Goal: Contribute content: Contribute content

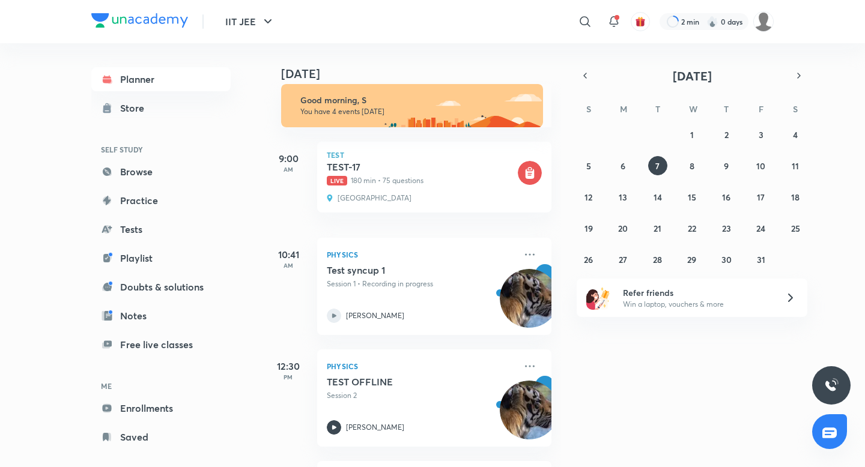
scroll to position [13, 0]
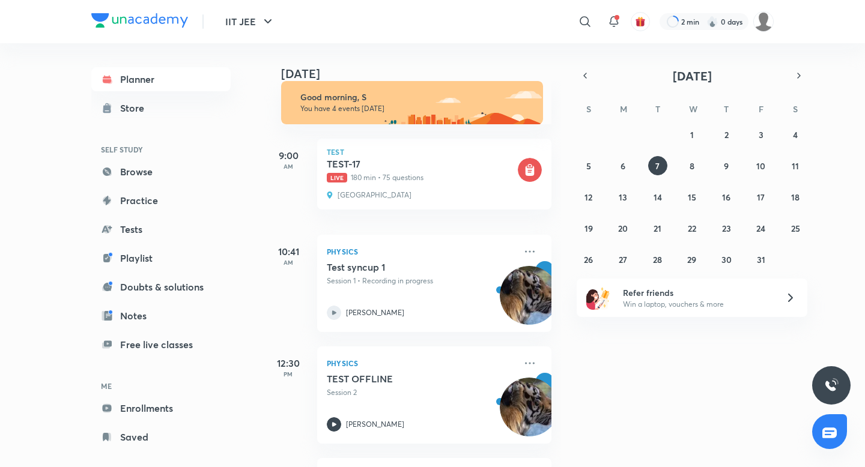
click at [749, 16] on div "2 min 0 days" at bounding box center [712, 21] width 124 height 20
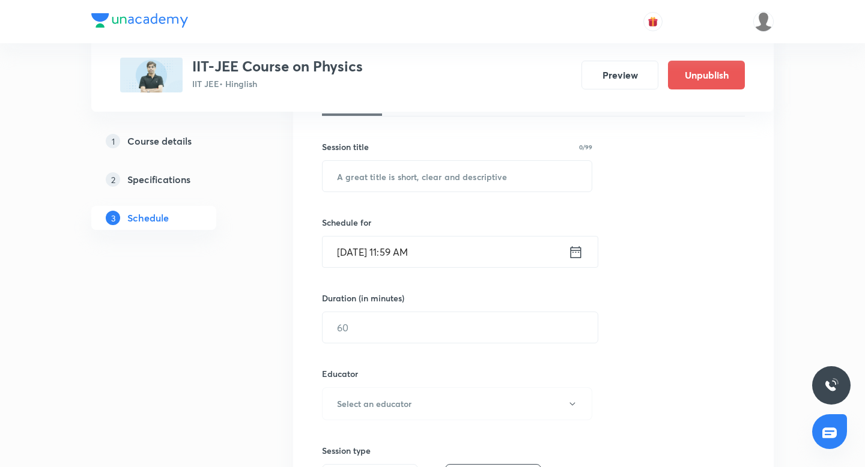
scroll to position [201, 0]
click at [575, 252] on icon at bounding box center [575, 251] width 15 height 17
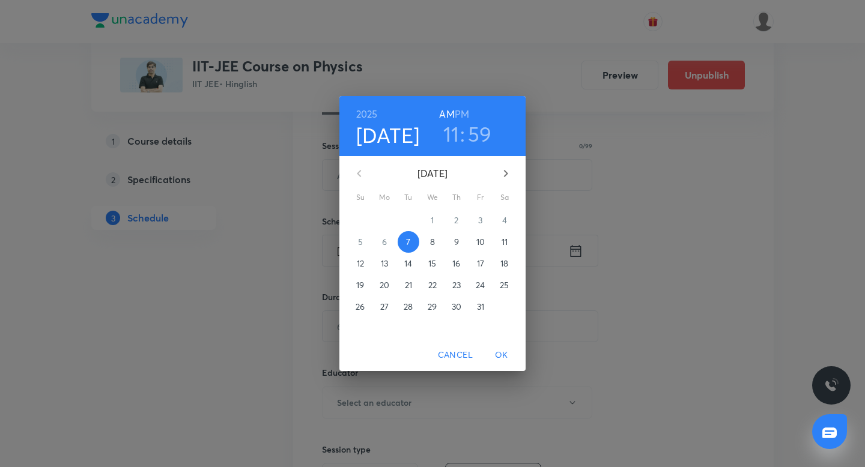
click at [465, 114] on h6 "PM" at bounding box center [462, 114] width 14 height 17
click at [457, 135] on h3 "11" at bounding box center [451, 133] width 16 height 25
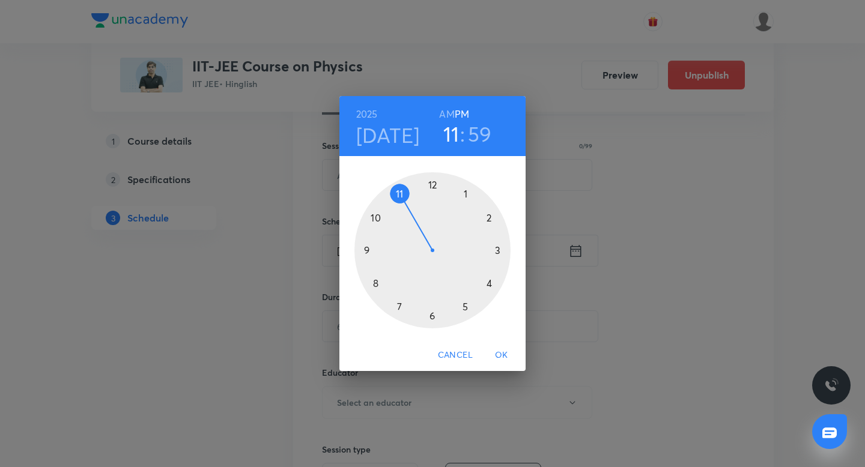
click at [431, 183] on div at bounding box center [432, 250] width 156 height 156
click at [484, 133] on h3 "59" at bounding box center [481, 133] width 24 height 25
click at [488, 216] on div at bounding box center [432, 250] width 156 height 156
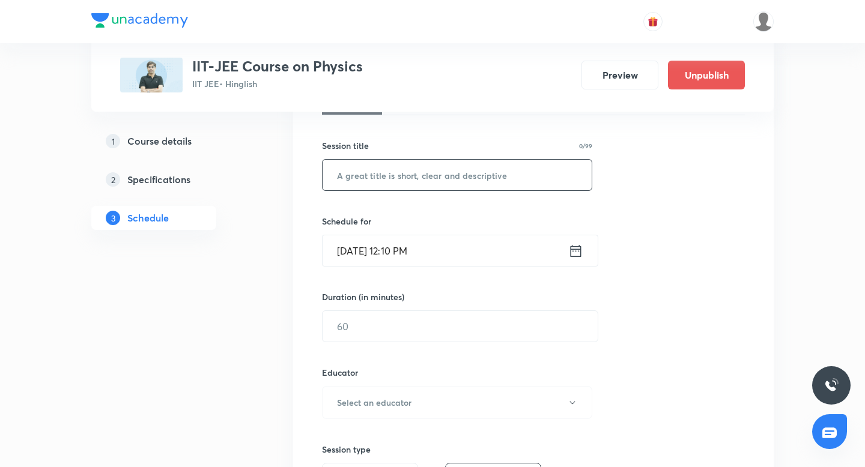
click at [469, 176] on input "text" at bounding box center [457, 175] width 269 height 31
paste input "80005403"
type input "test version 80005403"
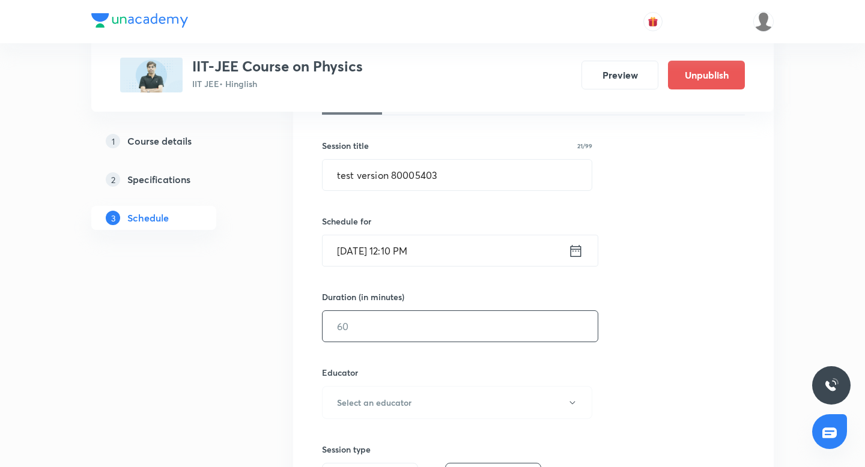
click at [359, 339] on input "text" at bounding box center [460, 326] width 275 height 31
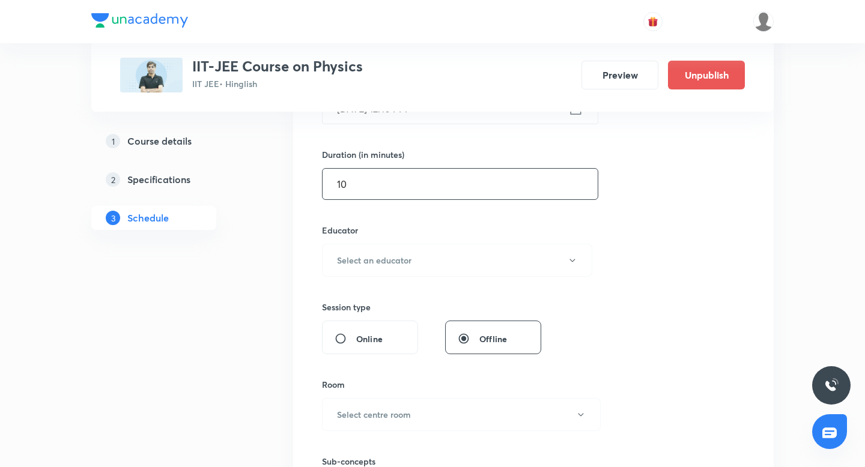
scroll to position [344, 0]
type input "10"
click at [408, 266] on h6 "Select an educator" at bounding box center [374, 259] width 74 height 13
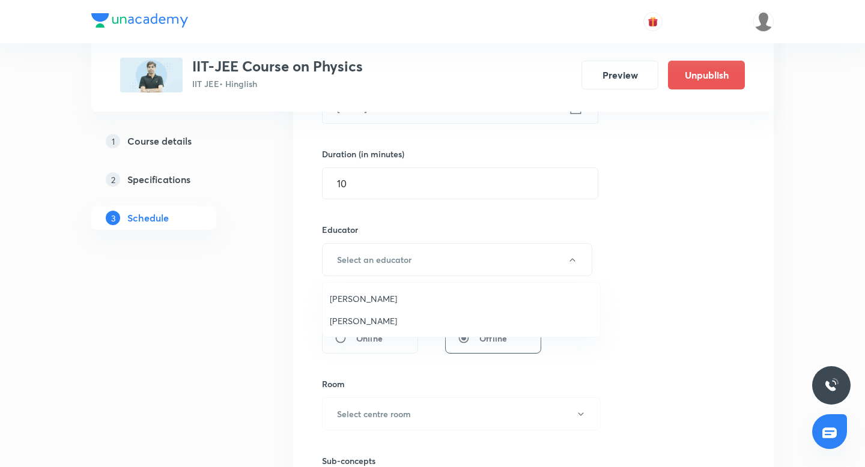
click at [386, 297] on span "Chayan Mehta" at bounding box center [461, 299] width 263 height 13
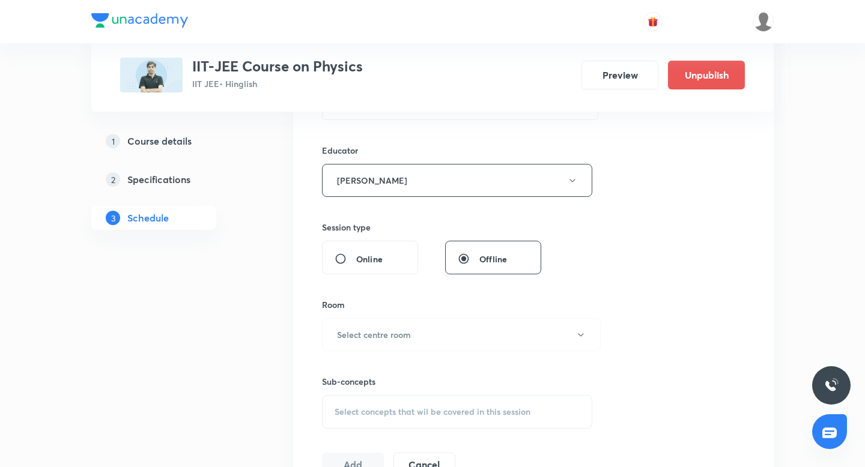
scroll to position [460, 0]
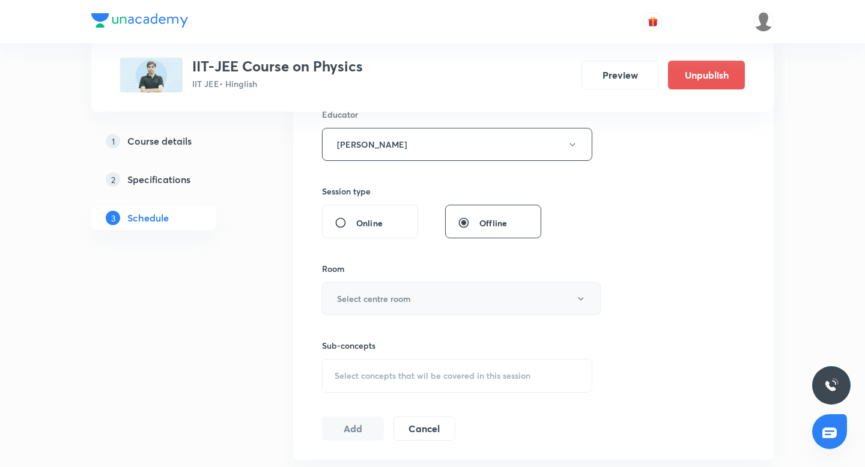
click at [445, 301] on button "Select centre room" at bounding box center [461, 298] width 279 height 33
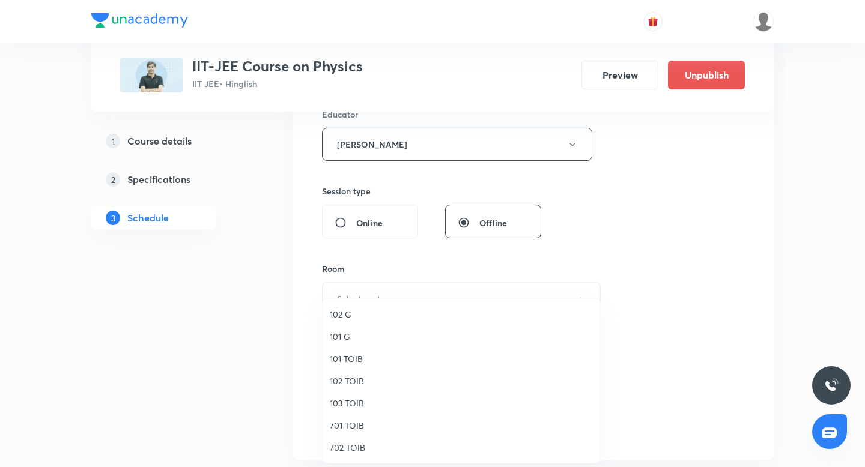
click at [417, 335] on span "101 G" at bounding box center [461, 336] width 263 height 13
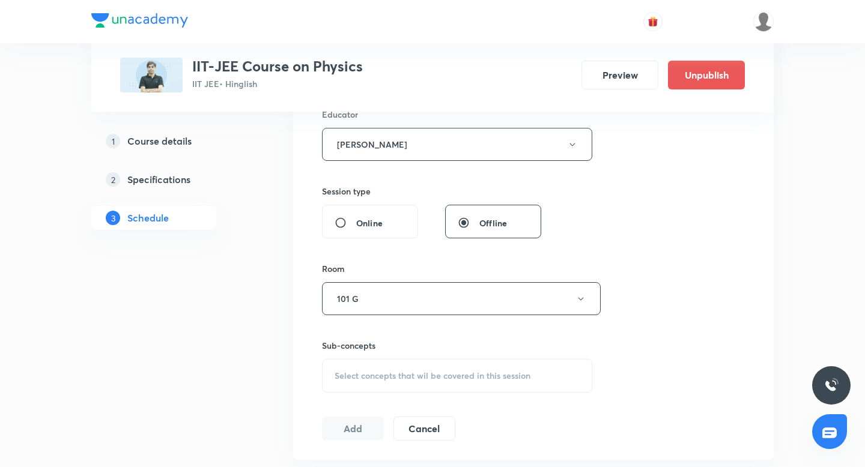
click at [419, 387] on div "Select concepts that wil be covered in this session" at bounding box center [457, 376] width 270 height 34
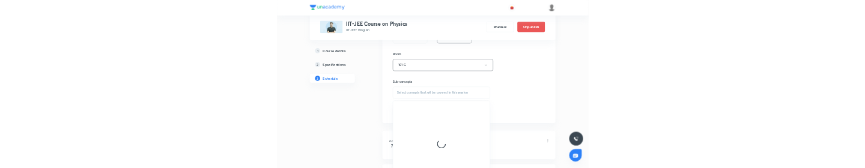
scroll to position [581, 0]
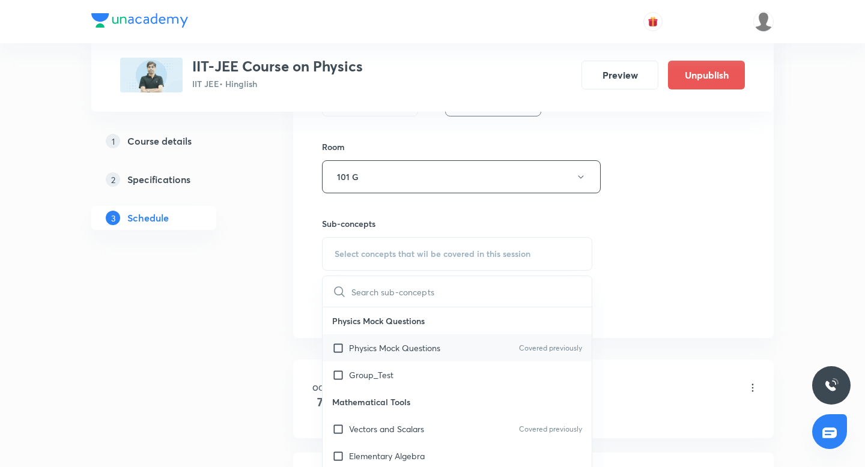
click at [336, 347] on input "checkbox" at bounding box center [340, 348] width 17 height 13
checkbox input "true"
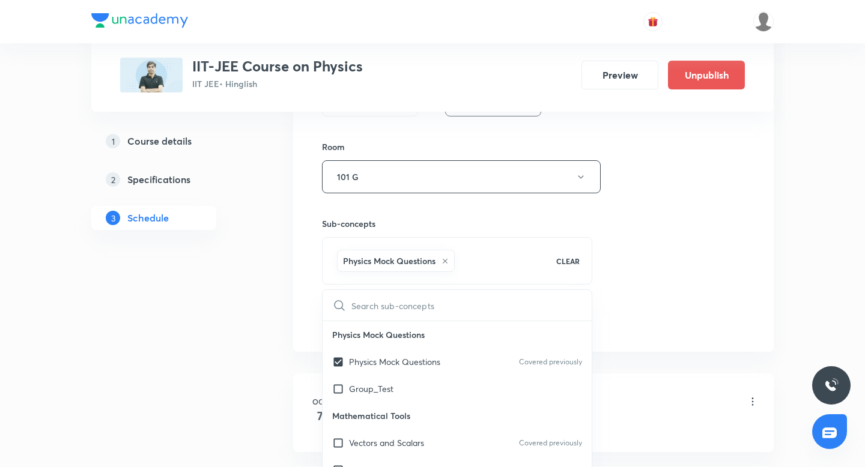
click at [288, 344] on div "Plus Courses IIT-JEE Course on Physics IIT JEE • Hinglish Preview Unpublish 1 C…" at bounding box center [432, 154] width 682 height 1337
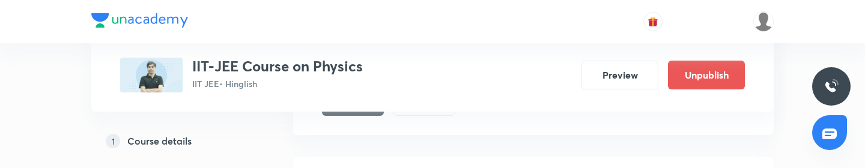
scroll to position [785, 0]
click at [361, 115] on button "Add" at bounding box center [353, 117] width 62 height 24
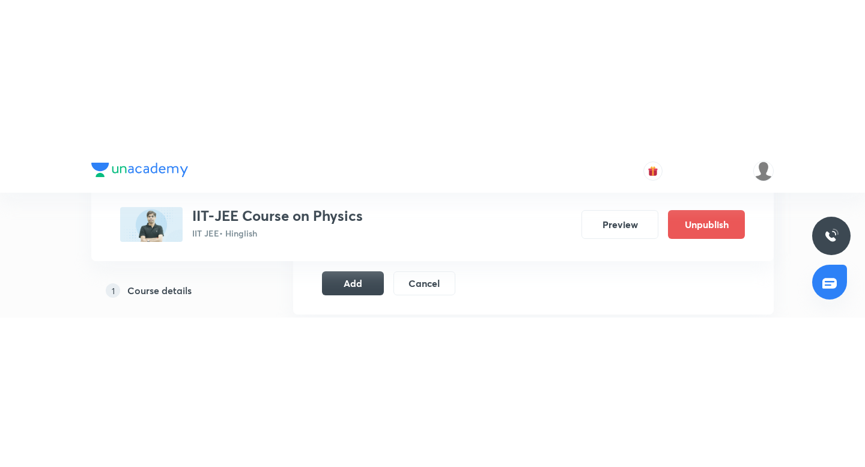
scroll to position [763, 0]
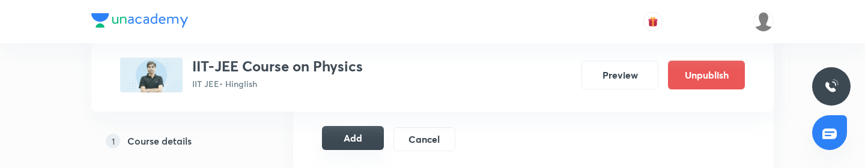
click at [358, 140] on button "Add" at bounding box center [353, 138] width 62 height 24
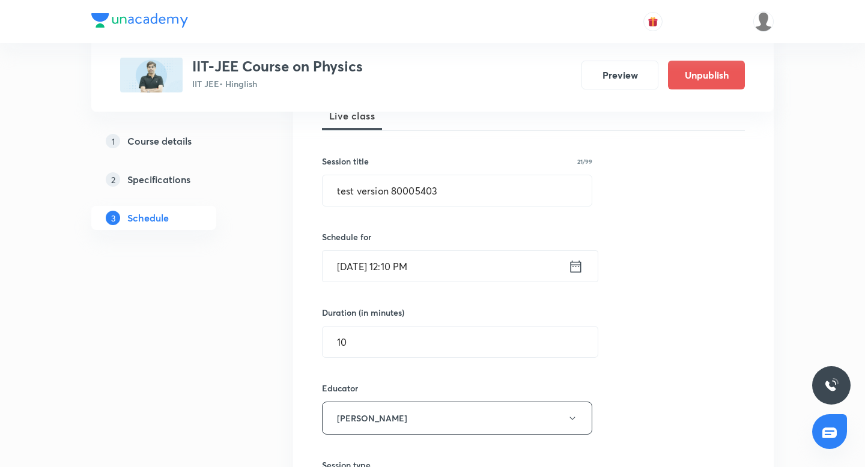
scroll to position [184, 0]
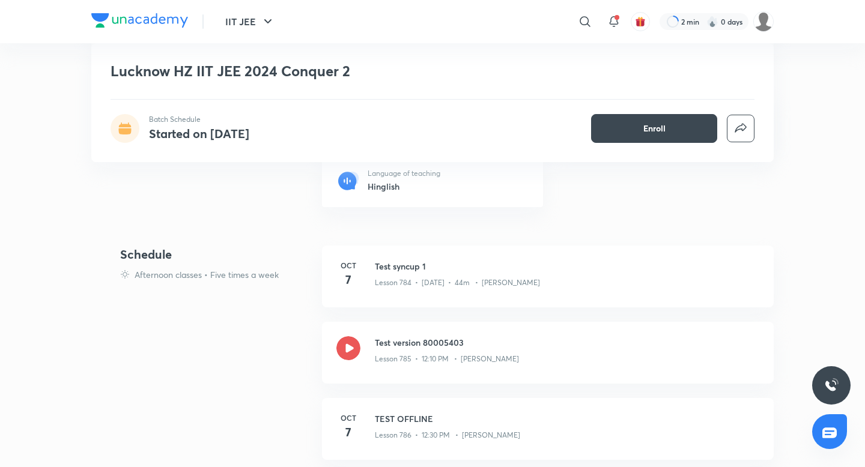
scroll to position [281, 0]
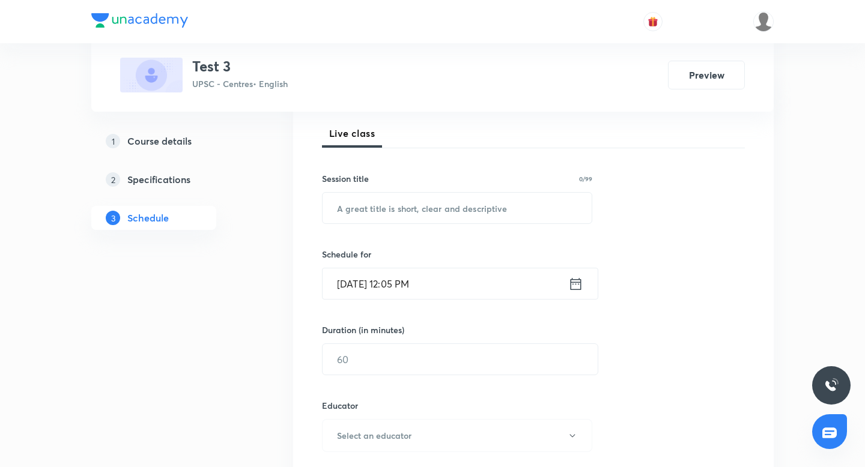
scroll to position [169, 0]
click at [414, 204] on input "text" at bounding box center [457, 207] width 269 height 31
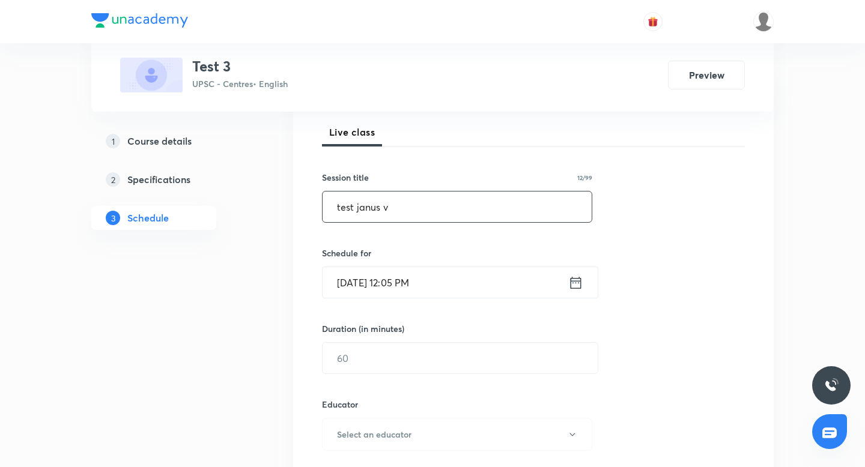
paste input "80005403"
click at [389, 205] on input "test janus v 80005403" at bounding box center [457, 207] width 269 height 31
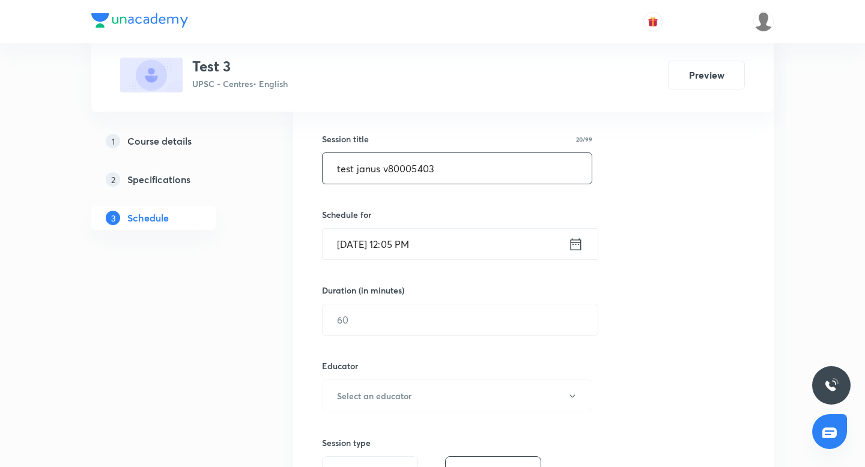
scroll to position [224, 0]
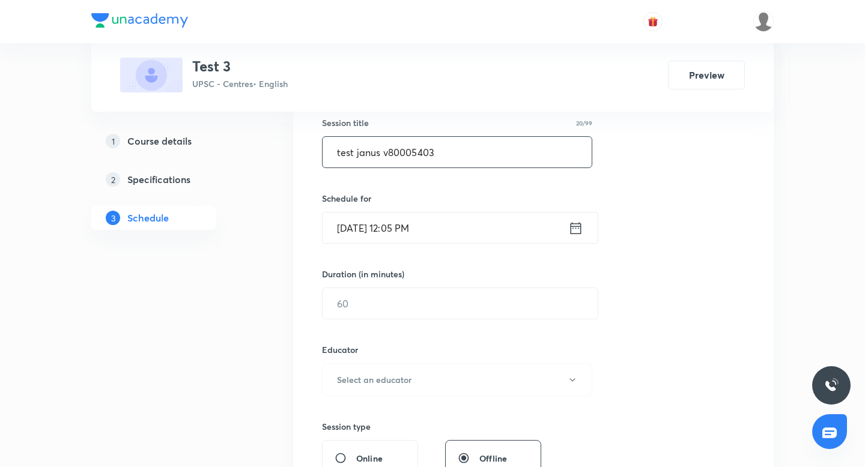
click at [387, 156] on input "test janus v80005403" at bounding box center [457, 152] width 269 height 31
type input "test janus v80005403"
click at [368, 305] on input "text" at bounding box center [460, 303] width 275 height 31
type input "20"
click at [577, 231] on icon at bounding box center [575, 228] width 15 height 17
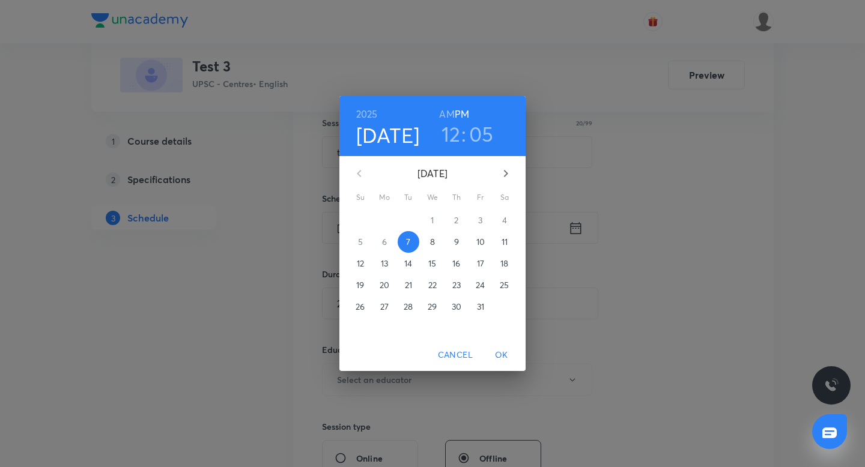
click at [483, 134] on h3 "05" at bounding box center [481, 133] width 25 height 25
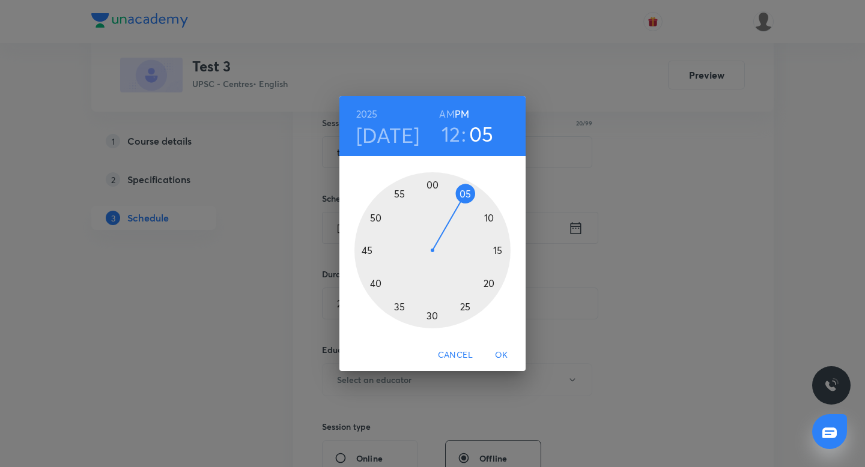
click at [498, 249] on div at bounding box center [432, 250] width 156 height 156
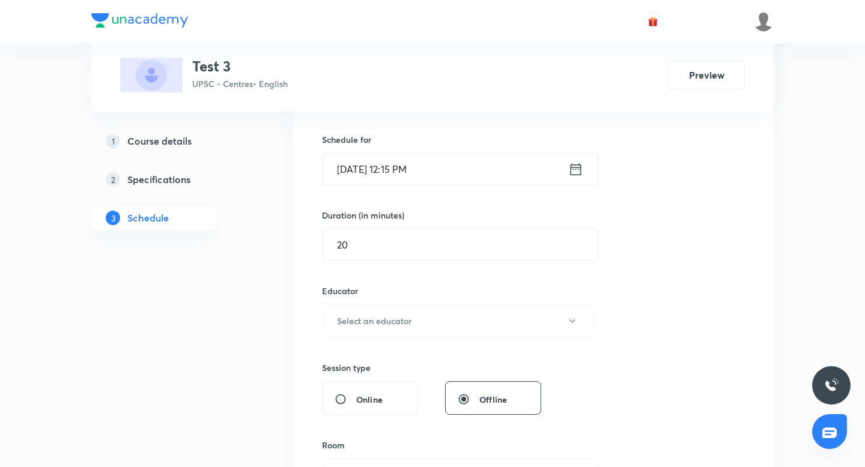
scroll to position [284, 0]
click at [479, 320] on button "Select an educator" at bounding box center [457, 320] width 270 height 33
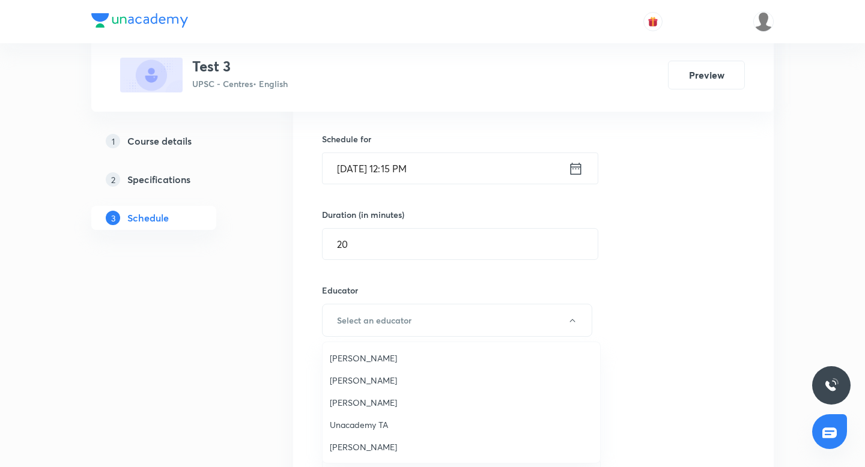
click at [370, 376] on span "Chayan Mehta" at bounding box center [461, 380] width 263 height 13
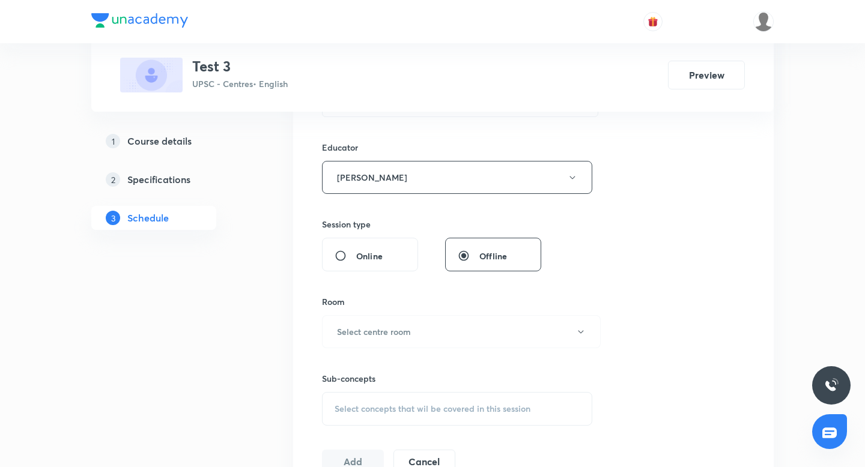
scroll to position [446, 0]
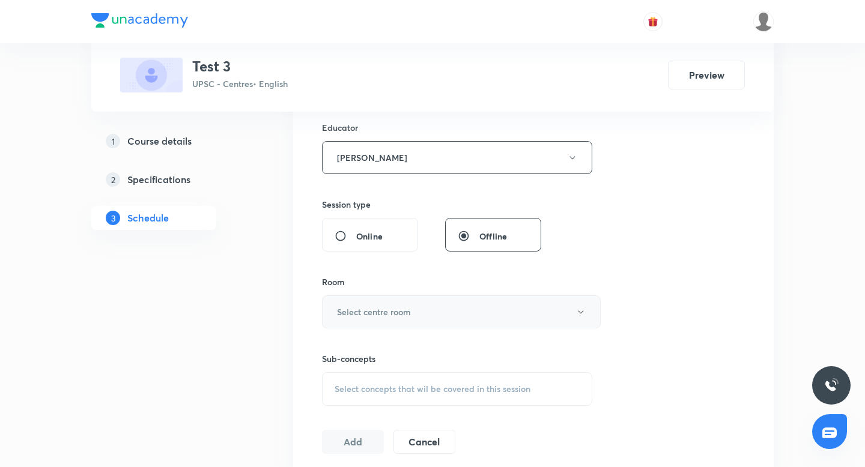
click at [383, 310] on h6 "Select centre room" at bounding box center [374, 312] width 74 height 13
click at [374, 355] on span "1201" at bounding box center [461, 351] width 263 height 13
click at [386, 386] on span "Select concepts that wil be covered in this session" at bounding box center [433, 389] width 196 height 10
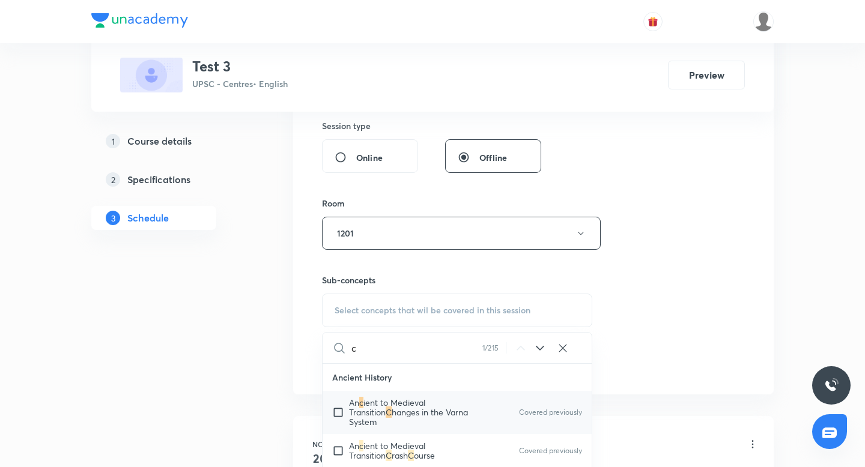
scroll to position [538, 0]
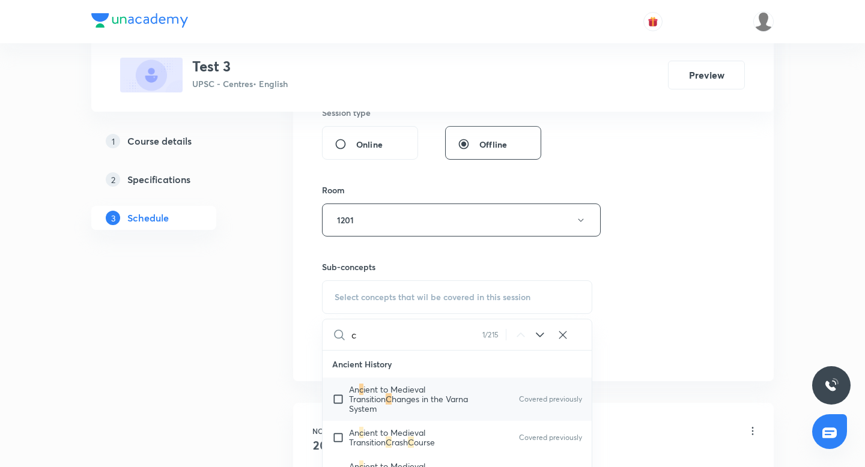
type input "c"
click at [338, 395] on input "checkbox" at bounding box center [340, 399] width 17 height 29
checkbox input "true"
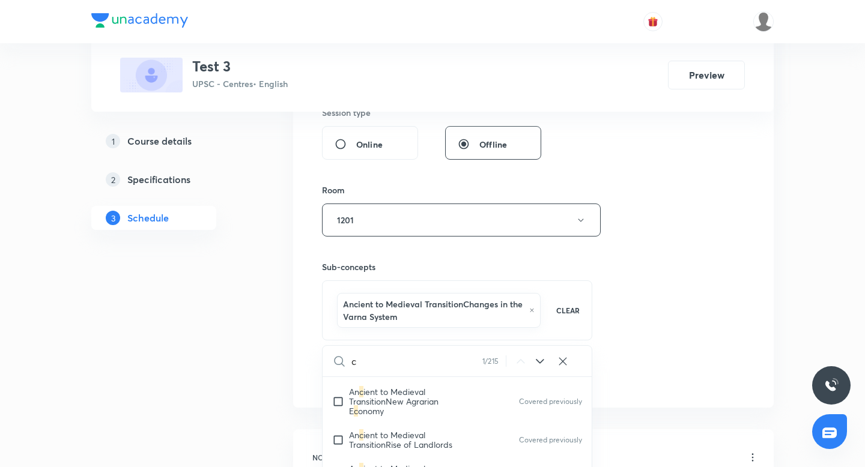
scroll to position [169, 0]
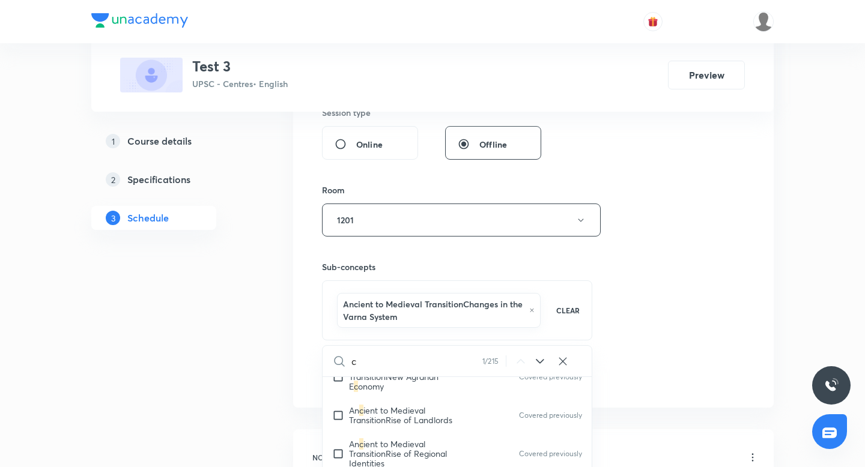
click at [705, 294] on div "Session 142 Live class Session title 20/99 test janus v80005403 ​ Schedule for …" at bounding box center [533, 54] width 423 height 667
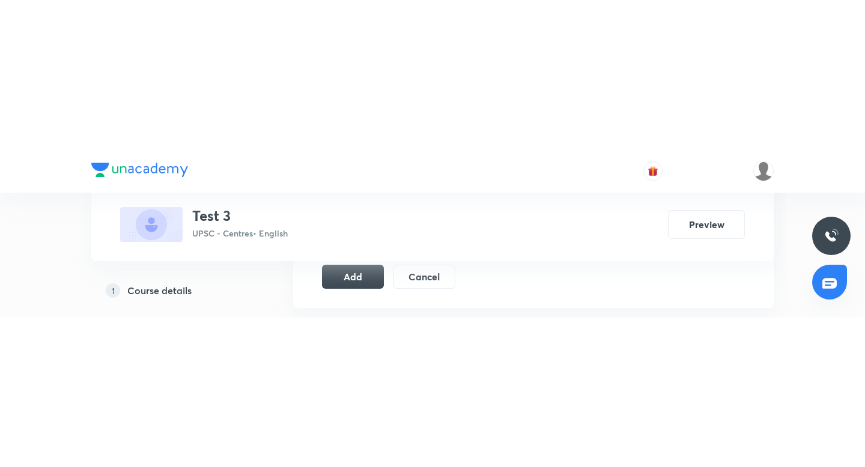
scroll to position [801, 0]
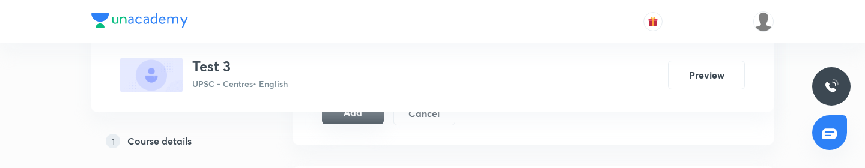
click at [357, 117] on button "Add" at bounding box center [353, 112] width 62 height 24
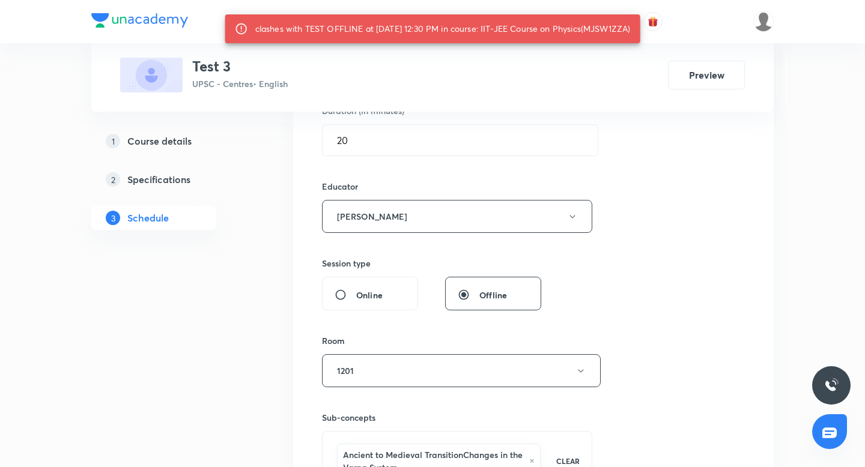
scroll to position [386, 0]
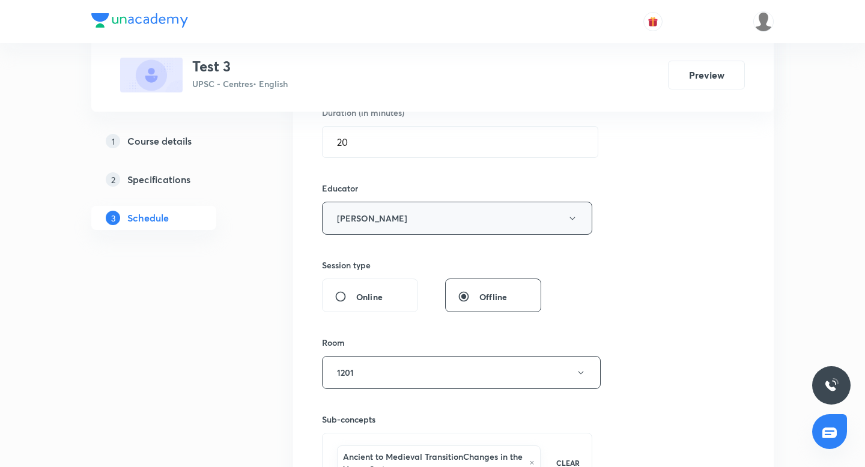
click at [475, 222] on button "Chayan Mehta" at bounding box center [457, 218] width 270 height 33
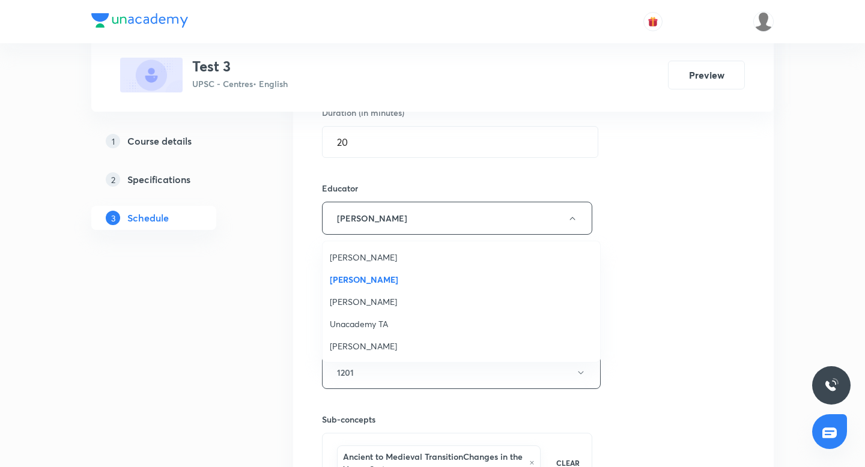
click at [368, 255] on span "Rahul Tilwani" at bounding box center [461, 257] width 263 height 13
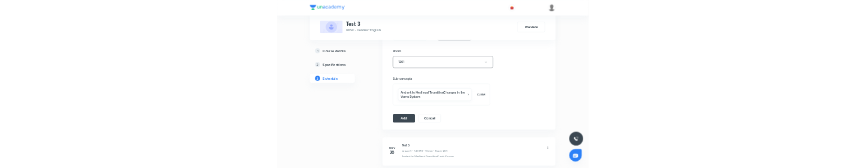
scroll to position [572, 0]
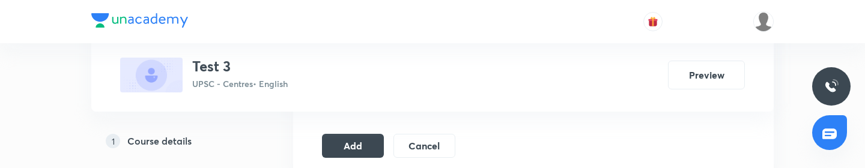
scroll to position [771, 0]
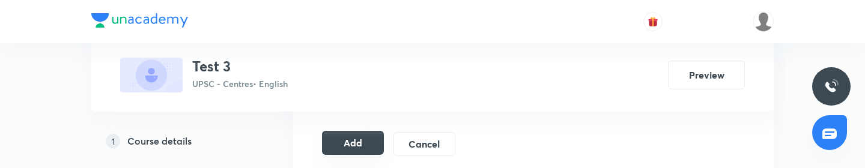
click at [356, 143] on button "Add" at bounding box center [353, 143] width 62 height 24
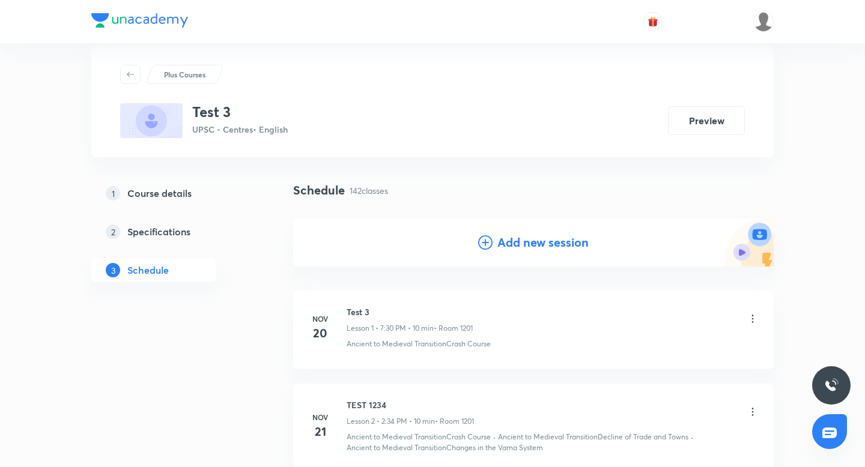
scroll to position [26, 0]
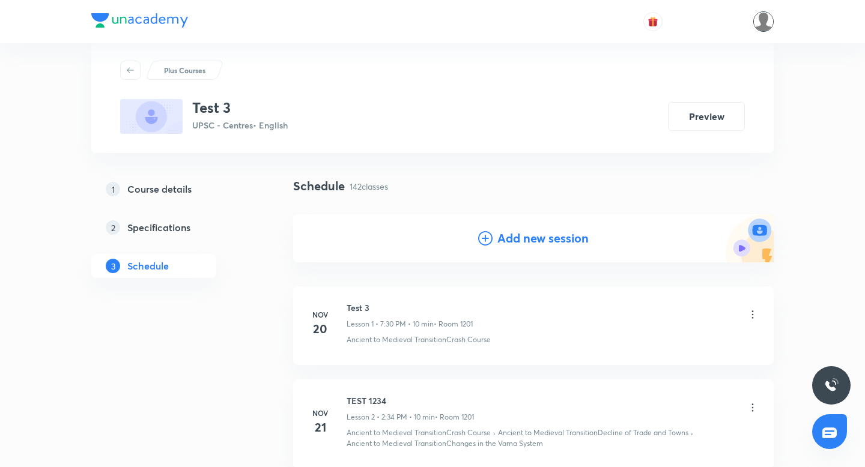
click at [766, 22] on img at bounding box center [763, 21] width 20 height 20
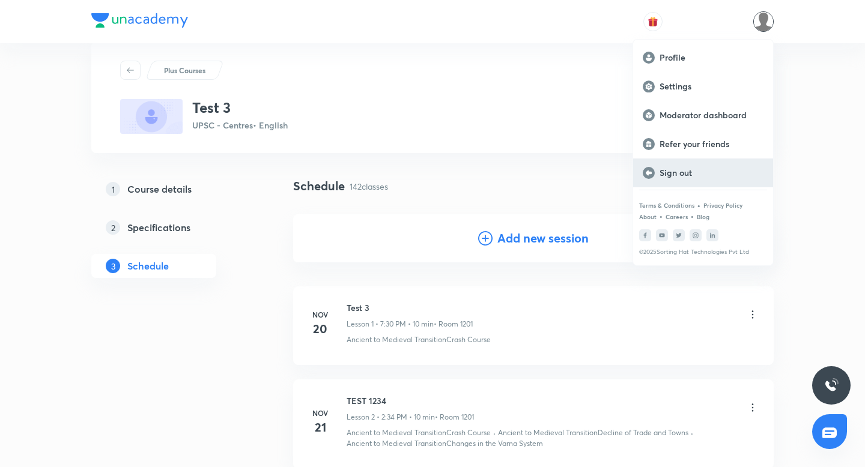
click at [688, 173] on p "Sign out" at bounding box center [712, 173] width 104 height 11
